Goal: Task Accomplishment & Management: Manage account settings

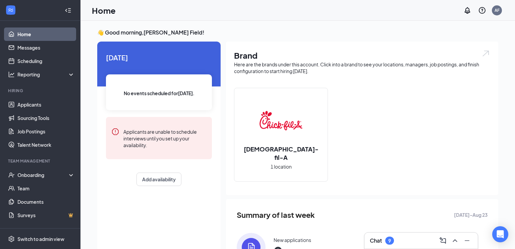
scroll to position [78, 0]
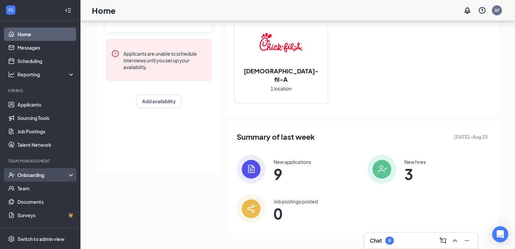
click at [54, 171] on div "Onboarding" at bounding box center [40, 174] width 80 height 13
click at [52, 188] on link "Overview" at bounding box center [45, 188] width 57 height 13
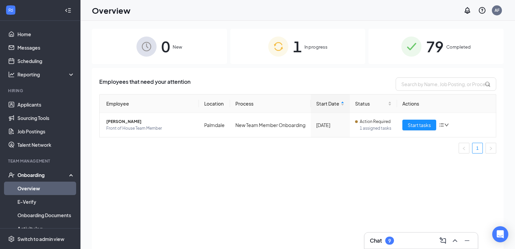
click at [432, 57] on span "79" at bounding box center [434, 46] width 17 height 23
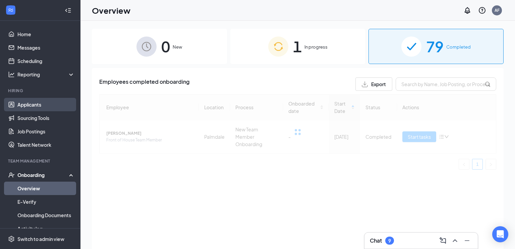
click at [31, 106] on link "Applicants" at bounding box center [45, 104] width 57 height 13
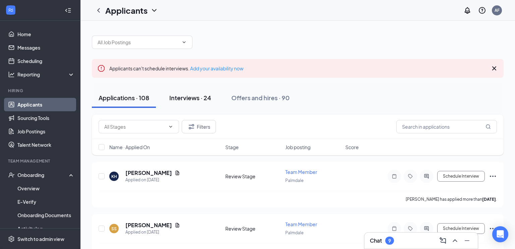
click at [193, 94] on div "Interviews · 24" at bounding box center [190, 98] width 42 height 8
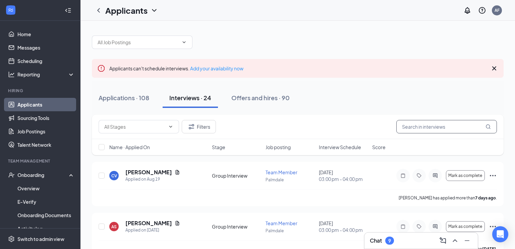
click at [420, 124] on input "text" at bounding box center [446, 126] width 101 height 13
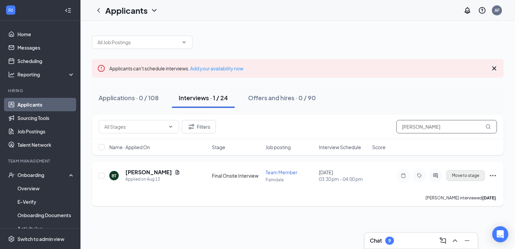
type input "[PERSON_NAME]"
click at [475, 175] on span "Move to stage" at bounding box center [465, 175] width 27 height 5
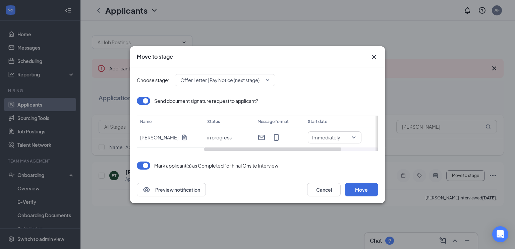
click at [245, 77] on span "Offer Letter | Pay Notice (next stage)" at bounding box center [219, 80] width 79 height 10
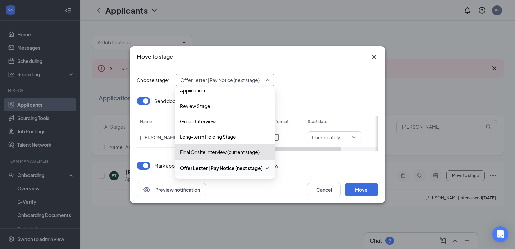
click at [241, 172] on div "Offer Letter | Pay Notice (next stage)" at bounding box center [225, 168] width 101 height 16
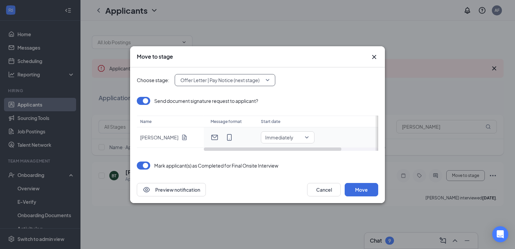
scroll to position [0, 0]
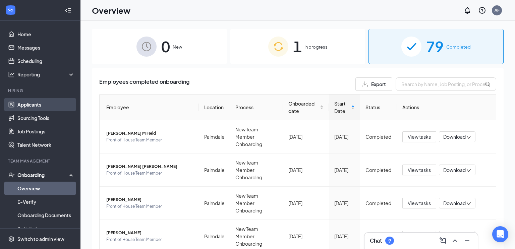
click at [52, 102] on link "Applicants" at bounding box center [45, 104] width 57 height 13
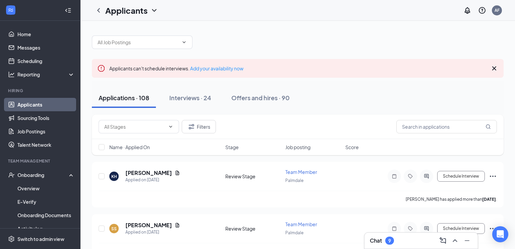
click at [505, 8] on div "Applicants AF" at bounding box center [297, 10] width 434 height 21
click at [497, 10] on div "AF" at bounding box center [496, 10] width 5 height 6
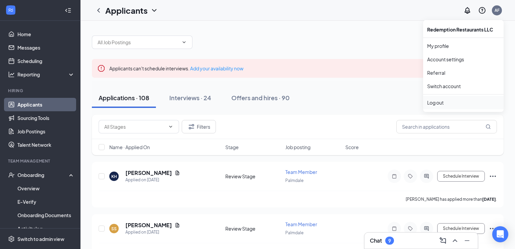
click at [437, 99] on div "Log out" at bounding box center [463, 102] width 72 height 7
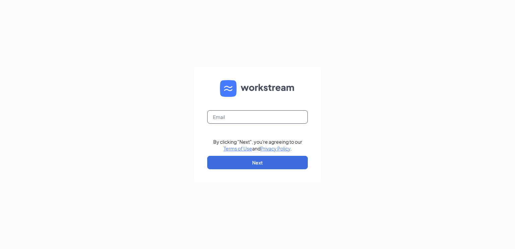
click at [215, 114] on input "text" at bounding box center [257, 116] width 101 height 13
type input "[EMAIL_ADDRESS][DOMAIN_NAME]"
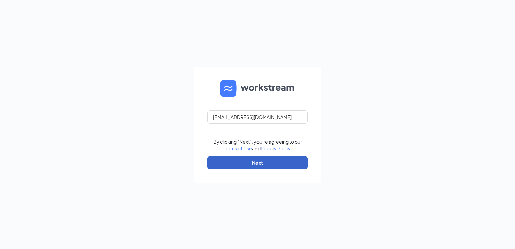
click at [272, 160] on button "Next" at bounding box center [257, 162] width 101 height 13
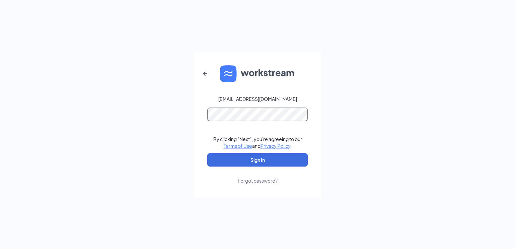
click at [207, 153] on button "Sign In" at bounding box center [257, 159] width 101 height 13
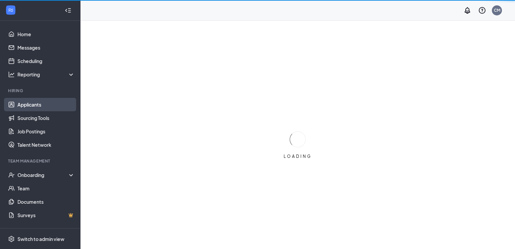
click at [46, 109] on link "Applicants" at bounding box center [45, 104] width 57 height 13
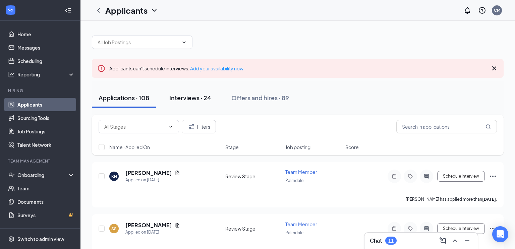
click at [202, 103] on button "Interviews · 24" at bounding box center [190, 98] width 55 height 20
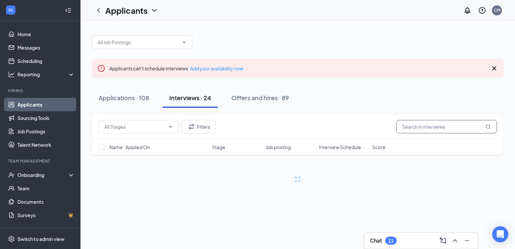
click at [451, 127] on input "text" at bounding box center [446, 126] width 101 height 13
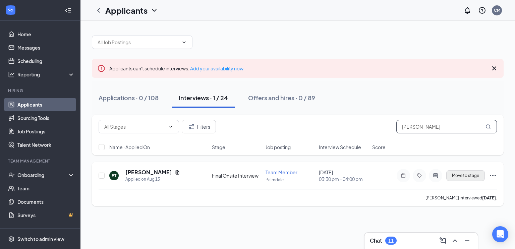
type input "[PERSON_NAME]"
click at [472, 170] on button "Move to stage" at bounding box center [465, 175] width 39 height 11
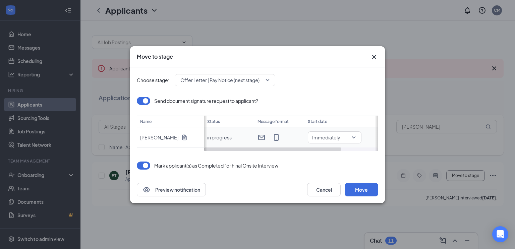
scroll to position [0, 47]
click at [301, 137] on span "Immediately" at bounding box center [284, 137] width 39 height 10
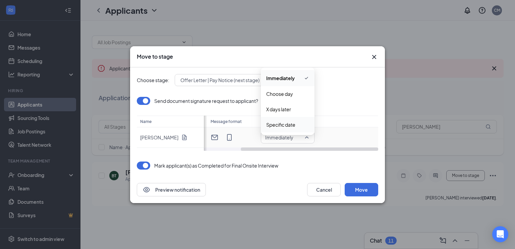
click at [301, 125] on span "Specific date" at bounding box center [287, 124] width 43 height 7
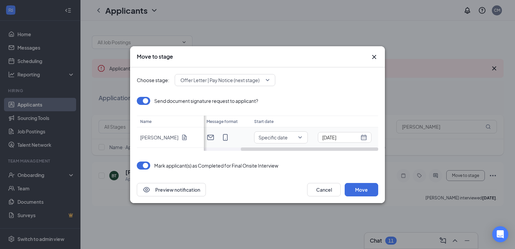
click at [360, 138] on div "[DATE]" at bounding box center [344, 137] width 45 height 7
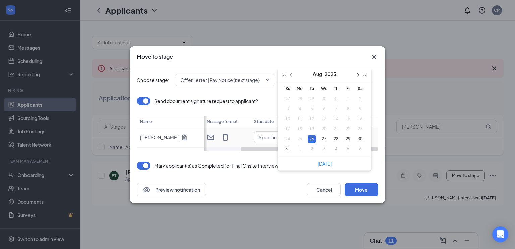
click at [356, 74] on span "button" at bounding box center [357, 74] width 3 height 3
click at [338, 129] on div "25" at bounding box center [336, 129] width 8 height 8
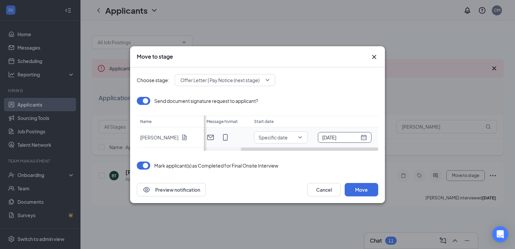
click at [363, 137] on div "[DATE]" at bounding box center [344, 137] width 45 height 7
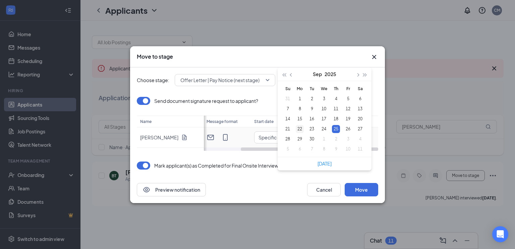
click at [303, 127] on div "22" at bounding box center [300, 129] width 8 height 8
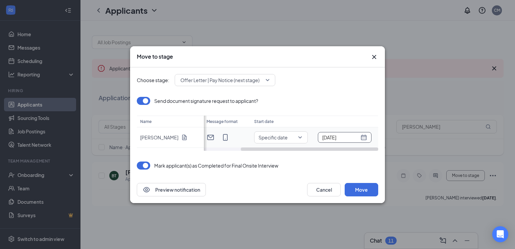
click at [363, 136] on div "[DATE]" at bounding box center [344, 137] width 45 height 7
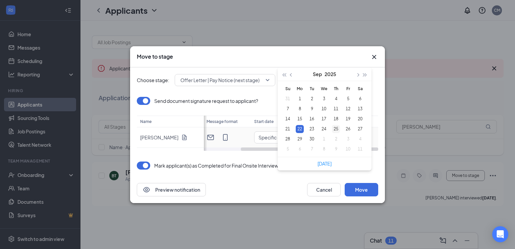
type input "[DATE]"
click at [337, 130] on div "25" at bounding box center [336, 129] width 8 height 8
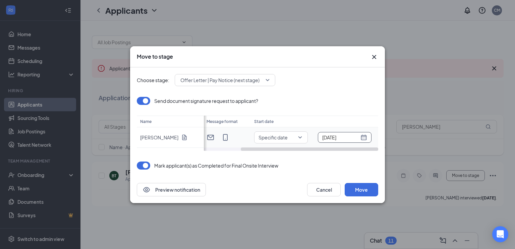
scroll to position [0, 0]
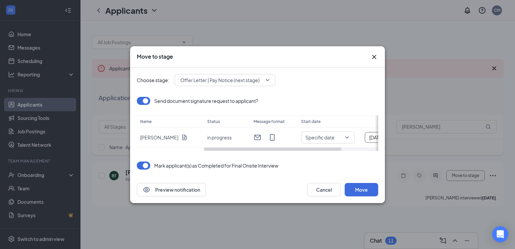
click at [146, 101] on button "button" at bounding box center [143, 101] width 13 height 8
click at [140, 100] on button "button" at bounding box center [143, 101] width 13 height 8
click at [316, 138] on span "Specific date" at bounding box center [319, 137] width 29 height 10
click at [369, 97] on div "Send document signature request to applicant?" at bounding box center [257, 101] width 241 height 8
click at [265, 77] on span "Offer Letter | Pay Notice (next stage)" at bounding box center [224, 80] width 89 height 10
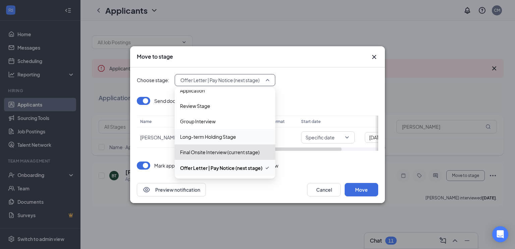
scroll to position [23, 0]
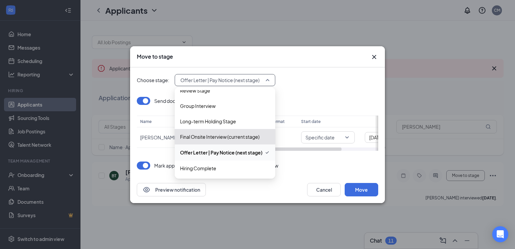
click at [260, 151] on span "Offer Letter | Pay Notice (next stage)" at bounding box center [221, 152] width 82 height 7
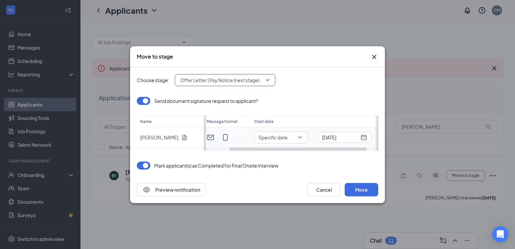
scroll to position [0, 0]
click at [148, 101] on button "button" at bounding box center [143, 101] width 13 height 8
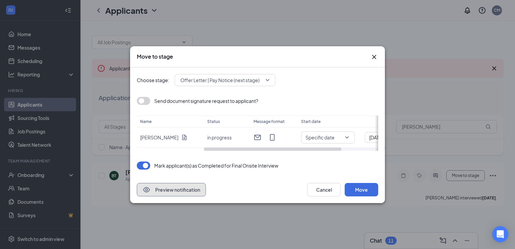
click at [170, 188] on button "Preview notification" at bounding box center [171, 189] width 69 height 13
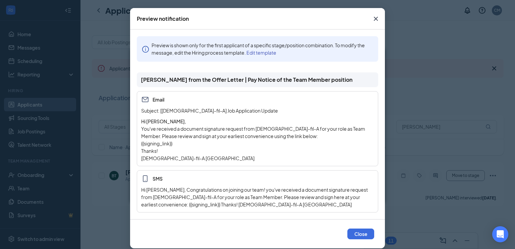
scroll to position [32, 0]
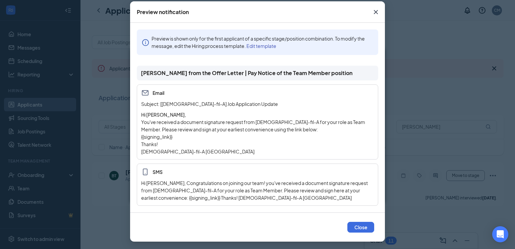
click at [264, 46] on link "Edit template" at bounding box center [261, 46] width 30 height 6
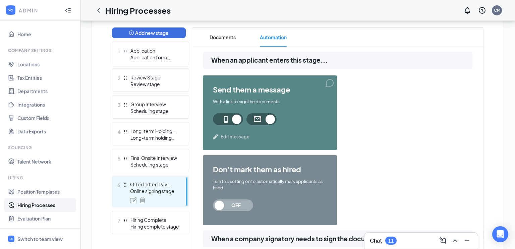
scroll to position [173, 0]
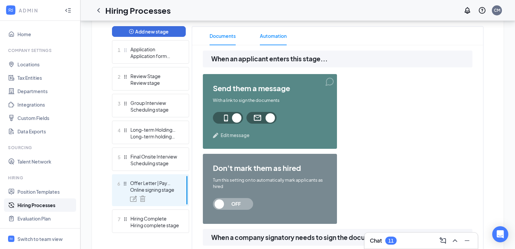
click at [212, 33] on span "Documents" at bounding box center [222, 35] width 26 height 19
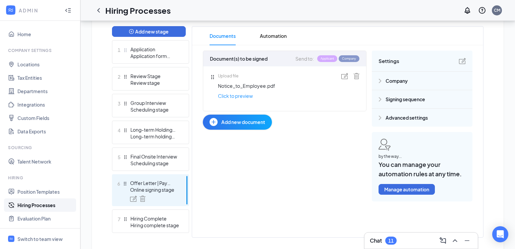
click at [405, 102] on span "Signing sequence" at bounding box center [405, 99] width 40 height 7
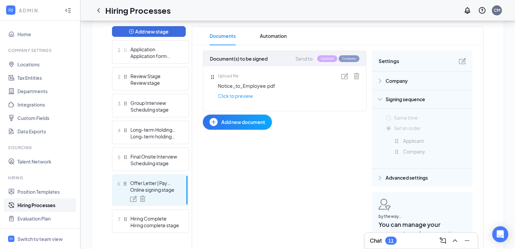
click at [393, 80] on span "Company" at bounding box center [396, 80] width 22 height 7
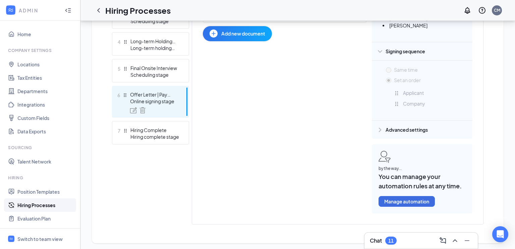
scroll to position [261, 0]
click at [418, 127] on span "Advanced settings" at bounding box center [406, 129] width 42 height 7
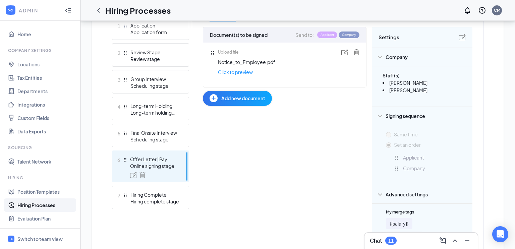
scroll to position [197, 0]
click at [245, 74] on link "Click to preview" at bounding box center [235, 71] width 35 height 7
click at [345, 53] on img at bounding box center [344, 52] width 7 height 6
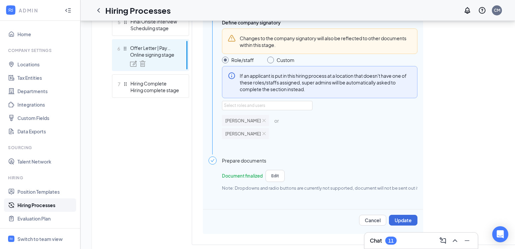
scroll to position [308, 0]
click at [275, 171] on button "Edit" at bounding box center [274, 176] width 19 height 12
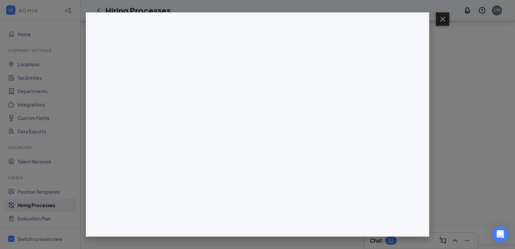
scroll to position [329, 0]
click at [448, 20] on button at bounding box center [442, 18] width 13 height 13
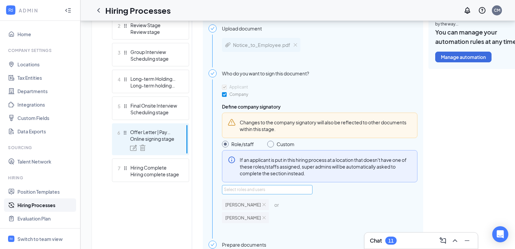
scroll to position [225, 0]
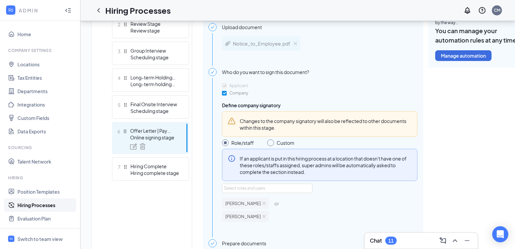
click at [382, 244] on h3 "Chat" at bounding box center [376, 240] width 12 height 7
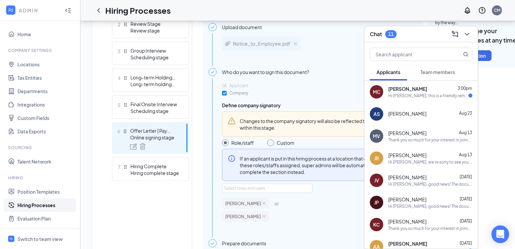
click at [494, 234] on div "Open Intercom Messenger" at bounding box center [500, 235] width 18 height 18
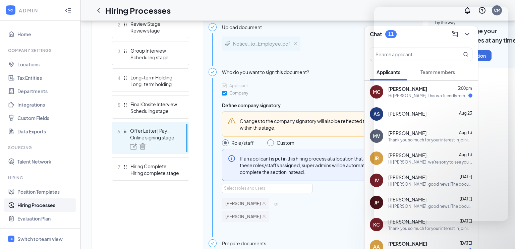
click at [342, 32] on div "Notice_to_Employee.pdf" at bounding box center [319, 47] width 195 height 33
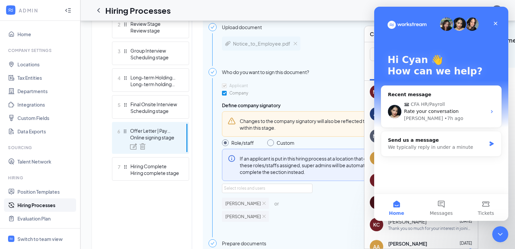
scroll to position [0, 0]
click at [369, 41] on div "Chat 11" at bounding box center [420, 34] width 113 height 16
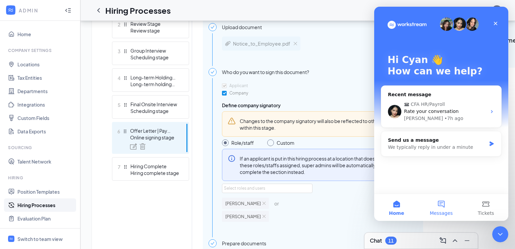
click at [447, 208] on button "Messages" at bounding box center [441, 207] width 45 height 27
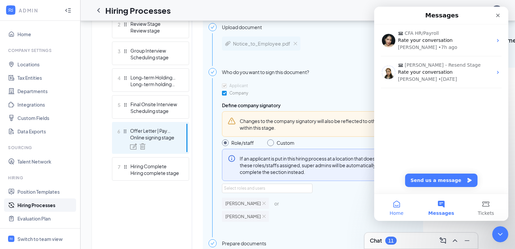
click at [404, 205] on button "Home" at bounding box center [396, 207] width 45 height 27
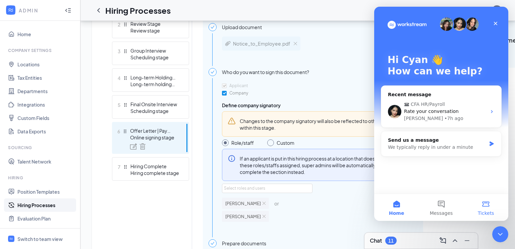
click at [499, 213] on button "Tickets" at bounding box center [486, 207] width 45 height 27
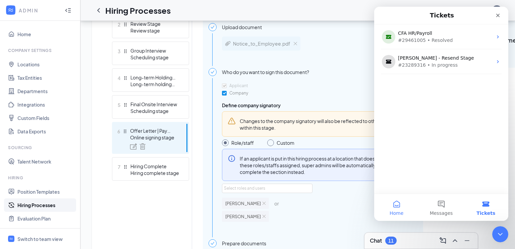
click at [402, 209] on button "Home" at bounding box center [396, 207] width 45 height 27
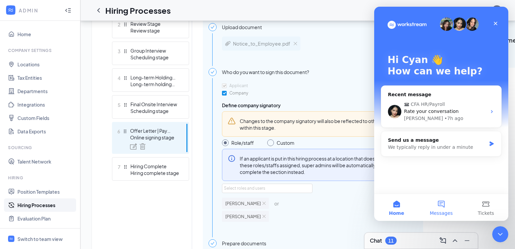
click at [444, 207] on button "Messages" at bounding box center [441, 207] width 45 height 27
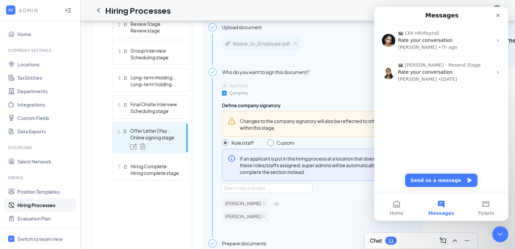
click at [466, 126] on div "CFA HR/Payroll Rate your conversation [PERSON_NAME] • 7h ago [PERSON_NAME] - Re…" at bounding box center [441, 108] width 134 height 169
click at [447, 176] on button "Send us a message" at bounding box center [441, 180] width 72 height 13
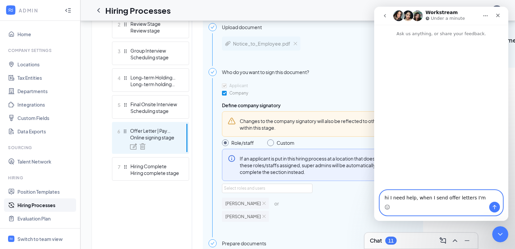
type textarea "hi I need help, when I send offer letters I'm"
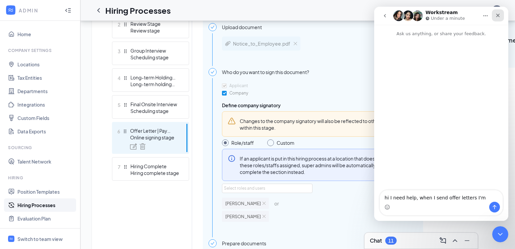
click at [498, 17] on icon "Close" at bounding box center [497, 15] width 5 height 5
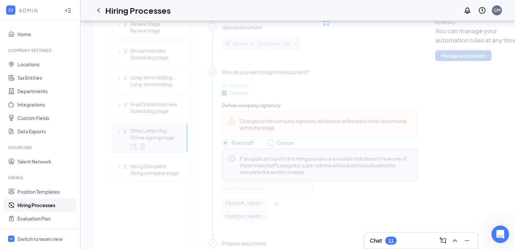
click at [493, 227] on div "Open Intercom Messenger" at bounding box center [499, 233] width 22 height 22
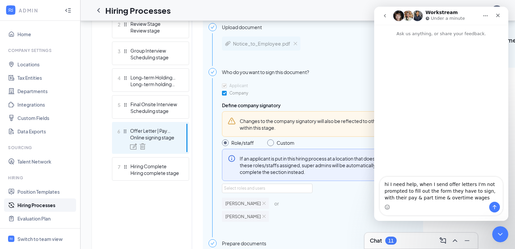
type textarea "hi I need help, when I send offer letters I'm not prompted to fill out the form…"
click at [492, 209] on icon "Send a message…" at bounding box center [494, 206] width 5 height 5
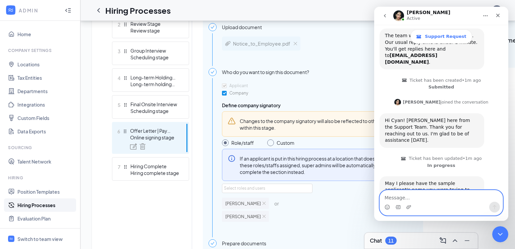
scroll to position [89, 0]
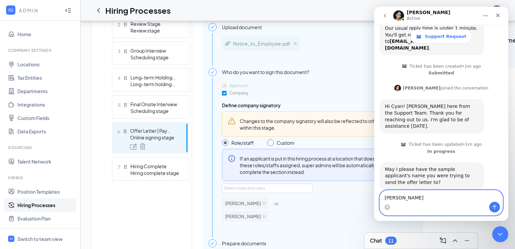
type textarea "[PERSON_NAME]"
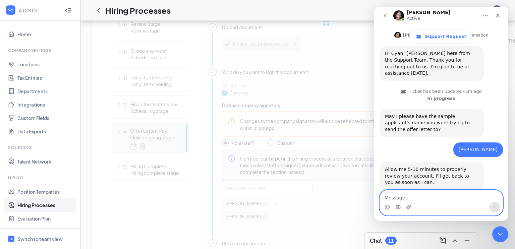
scroll to position [168, 0]
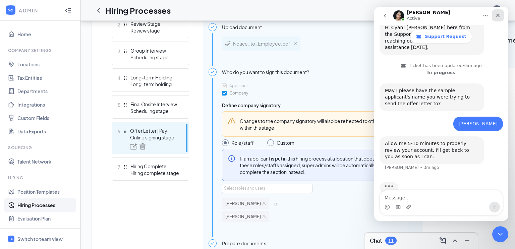
click at [497, 13] on icon "Close" at bounding box center [497, 15] width 5 height 5
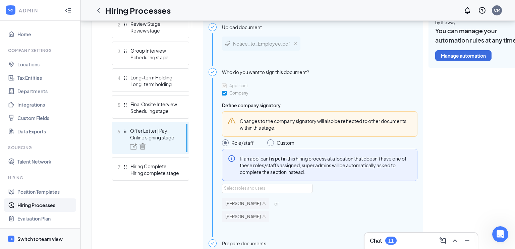
click at [41, 236] on div "Switch to team view" at bounding box center [39, 239] width 45 height 7
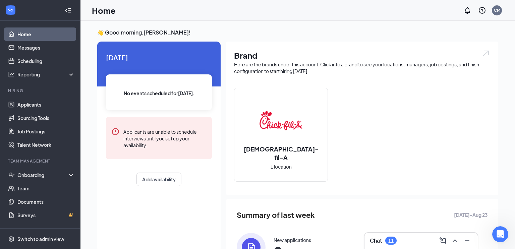
scroll to position [142, 0]
click at [48, 107] on link "Applicants" at bounding box center [45, 104] width 57 height 13
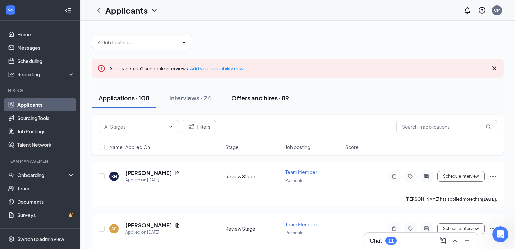
click at [254, 95] on div "Offers and hires · 89" at bounding box center [260, 98] width 58 height 8
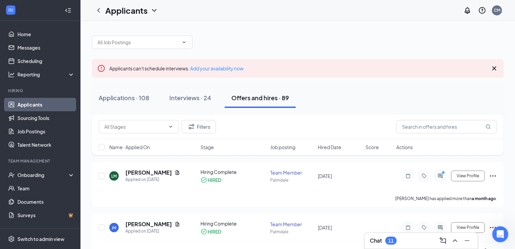
scroll to position [168, 0]
click at [436, 125] on input "text" at bounding box center [446, 126] width 101 height 13
type input "[PERSON_NAME]"
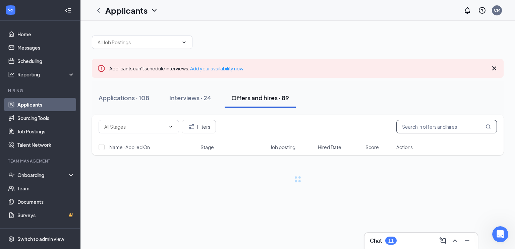
type input "[PERSON_NAME]"
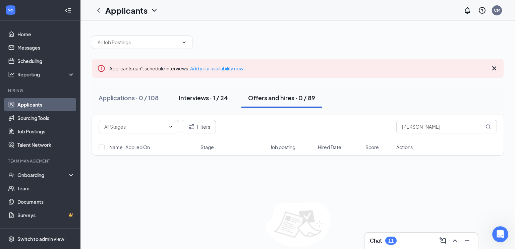
click at [231, 96] on button "Interviews · 1 / 24" at bounding box center [203, 98] width 63 height 20
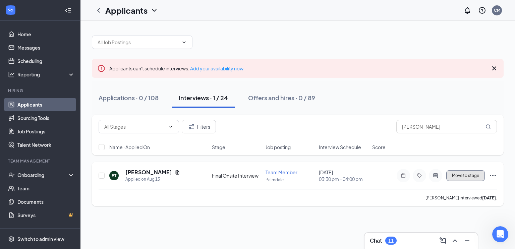
click at [462, 174] on span "Move to stage" at bounding box center [465, 175] width 27 height 5
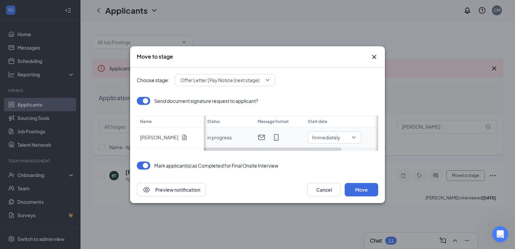
click at [316, 141] on input "search" at bounding box center [332, 137] width 41 height 11
click at [328, 118] on div "Specific date" at bounding box center [335, 124] width 54 height 15
click at [315, 143] on td "Specific date [DATE]" at bounding box center [361, 137] width 127 height 20
click at [316, 139] on span "Specific date" at bounding box center [319, 137] width 29 height 10
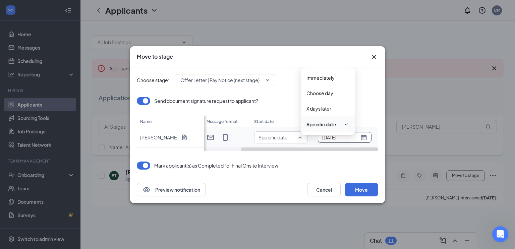
click at [356, 139] on input "[DATE]" at bounding box center [340, 137] width 37 height 7
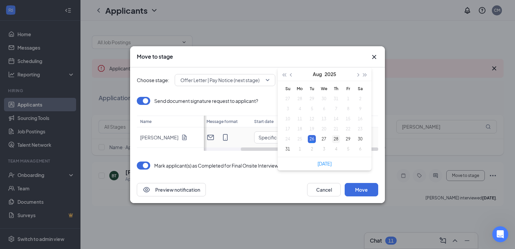
click at [333, 137] on div "28" at bounding box center [336, 139] width 8 height 8
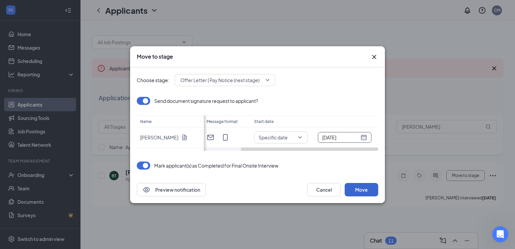
scroll to position [168, 0]
click at [366, 136] on div "[DATE]" at bounding box center [344, 137] width 45 height 7
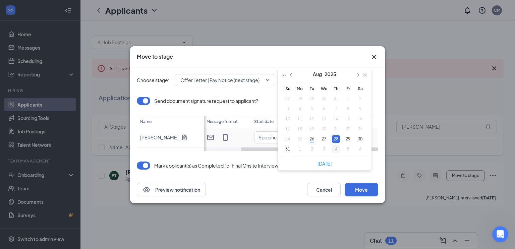
type input "[DATE]"
click at [338, 150] on div "4" at bounding box center [336, 149] width 8 height 8
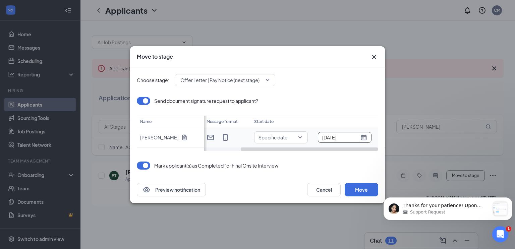
scroll to position [272, 0]
click at [372, 191] on button "Move" at bounding box center [362, 189] width 34 height 13
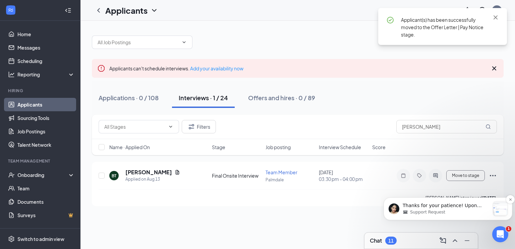
click at [410, 207] on p "Thanks for your patience! Upon review, it looks like a document was uploaded in…" at bounding box center [446, 205] width 87 height 7
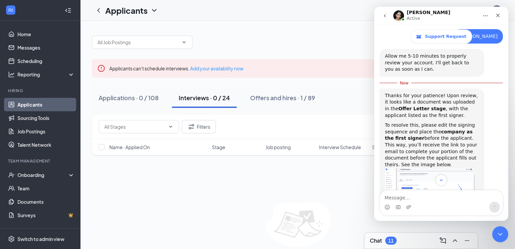
scroll to position [284, 0]
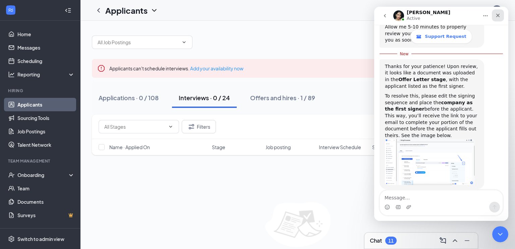
click at [495, 17] on icon "Close" at bounding box center [497, 15] width 5 height 5
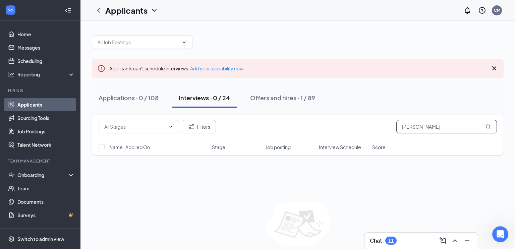
click at [430, 122] on input "[PERSON_NAME]" at bounding box center [446, 126] width 101 height 13
type input "B"
type input "[PERSON_NAME]"
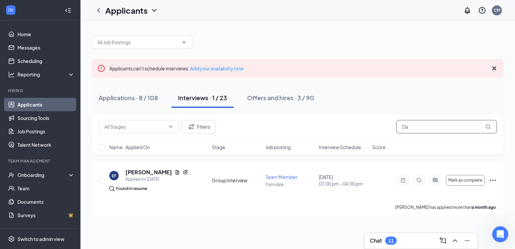
type input "D"
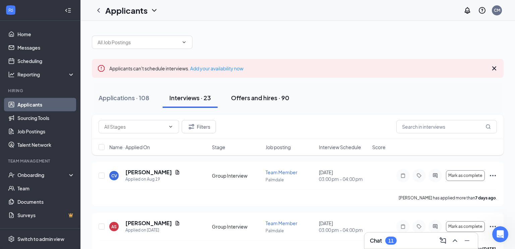
click at [287, 105] on button "Offers and hires · 90" at bounding box center [260, 98] width 72 height 20
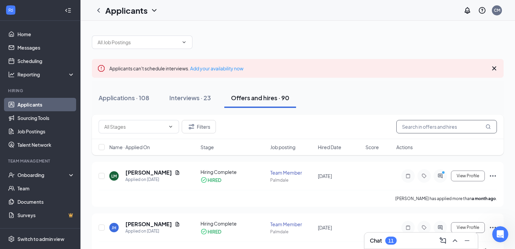
click at [424, 130] on input "text" at bounding box center [446, 126] width 101 height 13
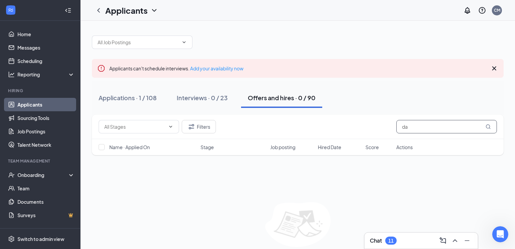
type input "d"
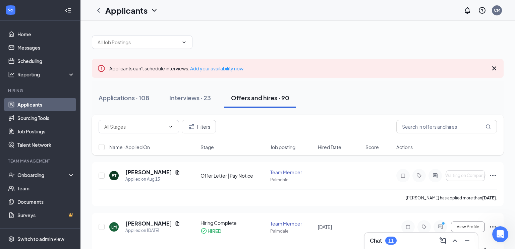
click at [220, 100] on div "Applications · 108 Interviews · 23 Offers and hires · 90" at bounding box center [298, 98] width 412 height 20
click at [192, 99] on div "Interviews · 23" at bounding box center [190, 98] width 42 height 8
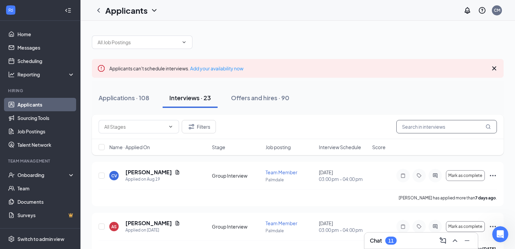
click at [447, 126] on input "text" at bounding box center [446, 126] width 101 height 13
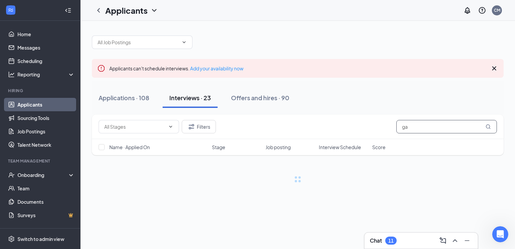
type input "g"
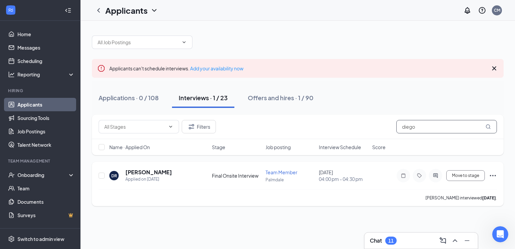
type input "diego"
click at [468, 182] on div "Move to stage" at bounding box center [446, 175] width 101 height 13
click at [470, 170] on div "Move to stage" at bounding box center [446, 175] width 101 height 13
click at [466, 175] on span "Move to stage" at bounding box center [465, 175] width 27 height 5
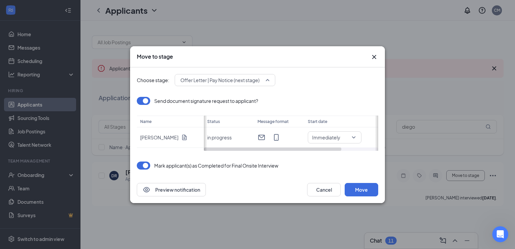
click at [259, 84] on span "Offer Letter | Pay Notice (next stage)" at bounding box center [219, 80] width 79 height 10
click at [361, 190] on button "Move" at bounding box center [362, 189] width 34 height 13
